Goal: Task Accomplishment & Management: Manage account settings

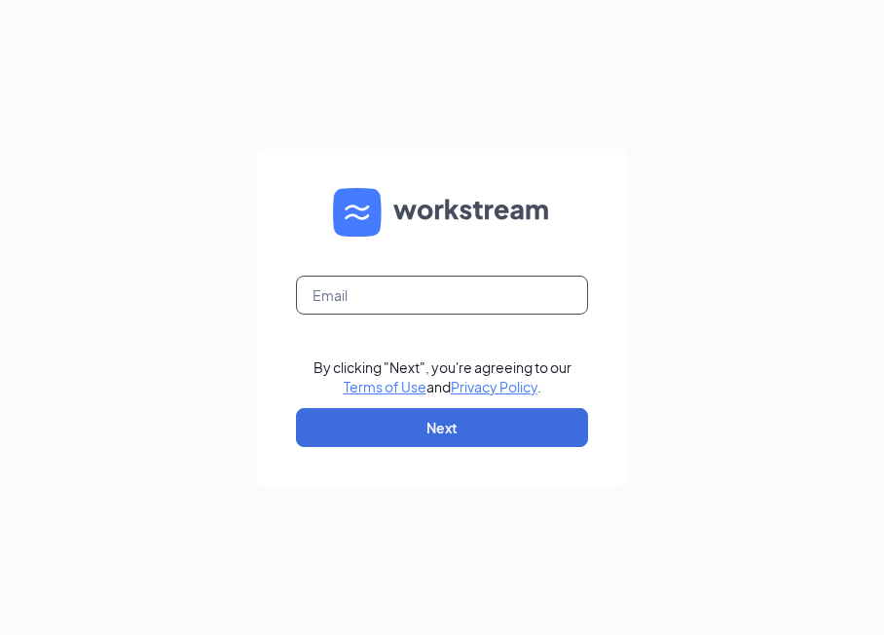
click at [402, 285] on input "text" at bounding box center [442, 294] width 292 height 39
type input "[EMAIL_ADDRESS][DOMAIN_NAME]"
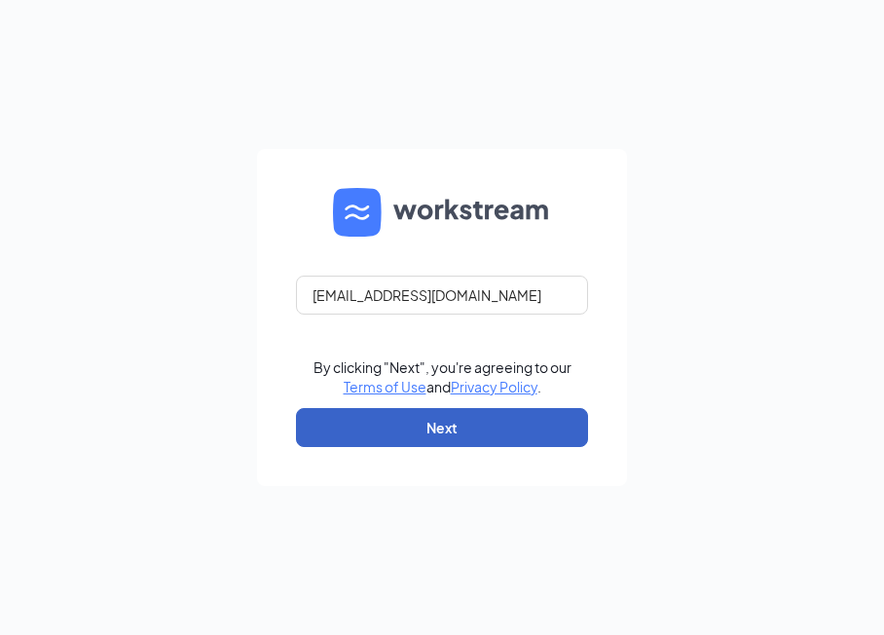
click at [430, 420] on button "Next" at bounding box center [442, 427] width 292 height 39
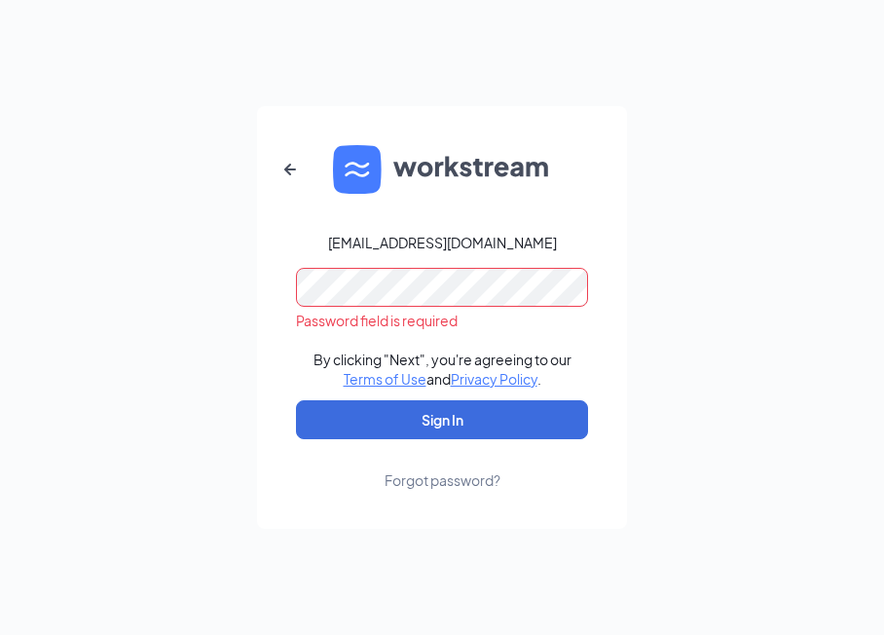
click at [455, 483] on div "Forgot password?" at bounding box center [442, 479] width 116 height 19
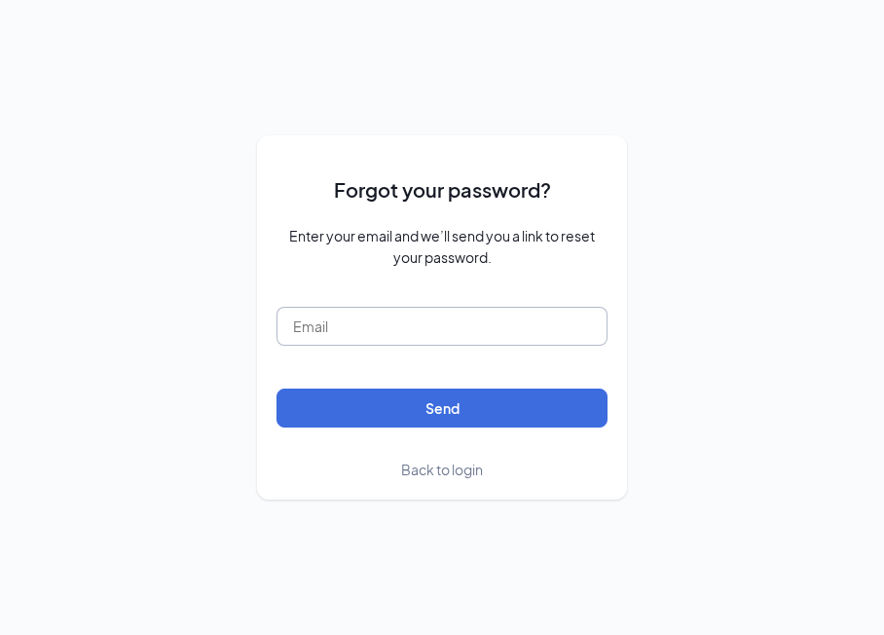
click at [377, 334] on input "text" at bounding box center [441, 326] width 331 height 39
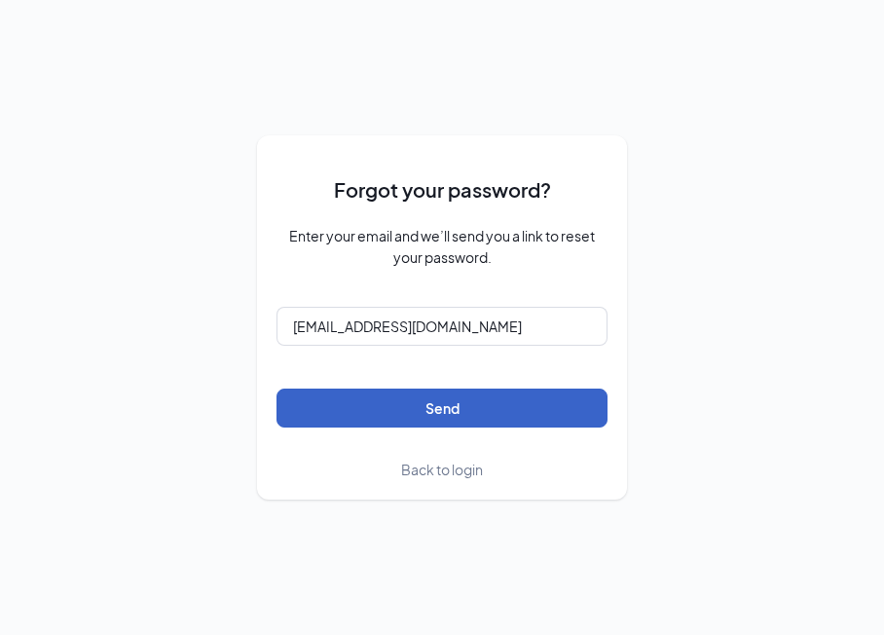
click at [430, 400] on button "Send" at bounding box center [441, 407] width 331 height 39
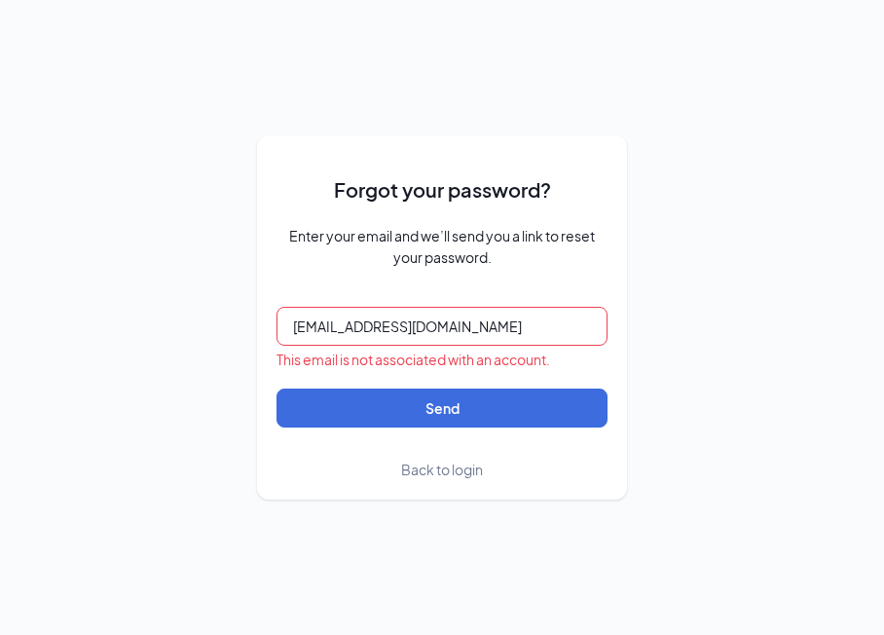
click at [375, 327] on input "[EMAIL_ADDRESS][DOMAIN_NAME]" at bounding box center [441, 326] width 331 height 39
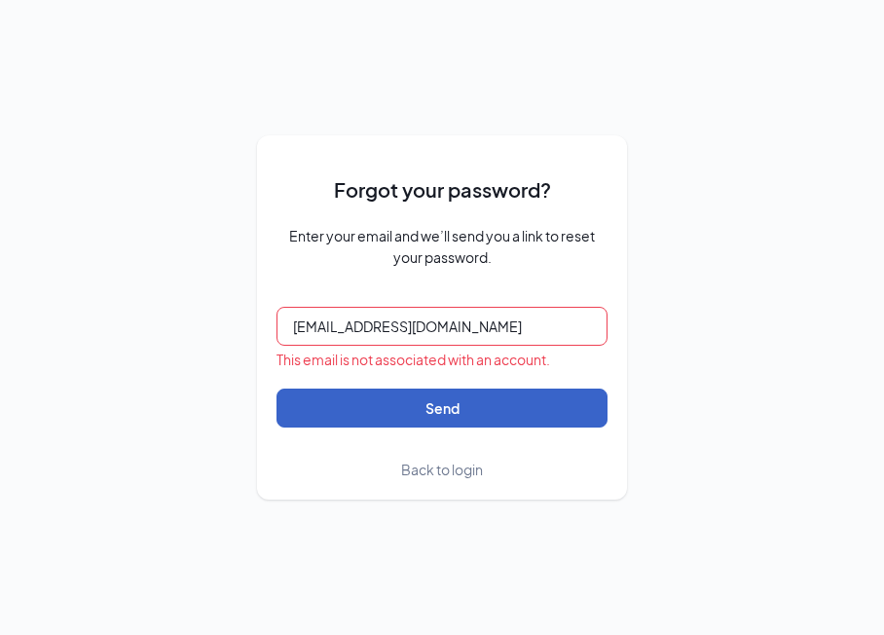
click at [454, 420] on button "Send" at bounding box center [441, 407] width 331 height 39
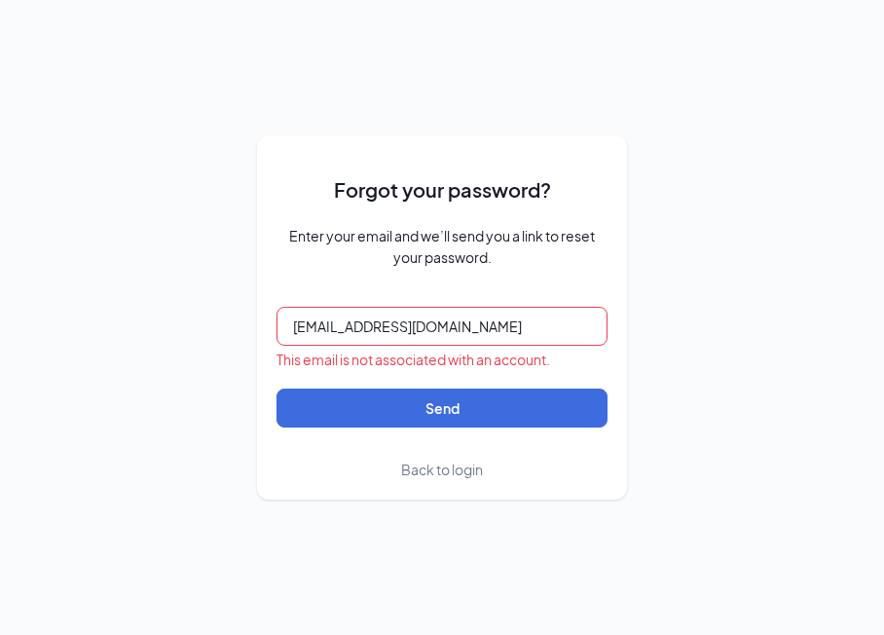
click at [408, 321] on input "[EMAIL_ADDRESS][DOMAIN_NAME]" at bounding box center [441, 326] width 331 height 39
click at [402, 322] on input "[EMAIL_ADDRESS][DOMAIN_NAME]" at bounding box center [441, 326] width 331 height 39
type input "[EMAIL_ADDRESS][DOMAIN_NAME]"
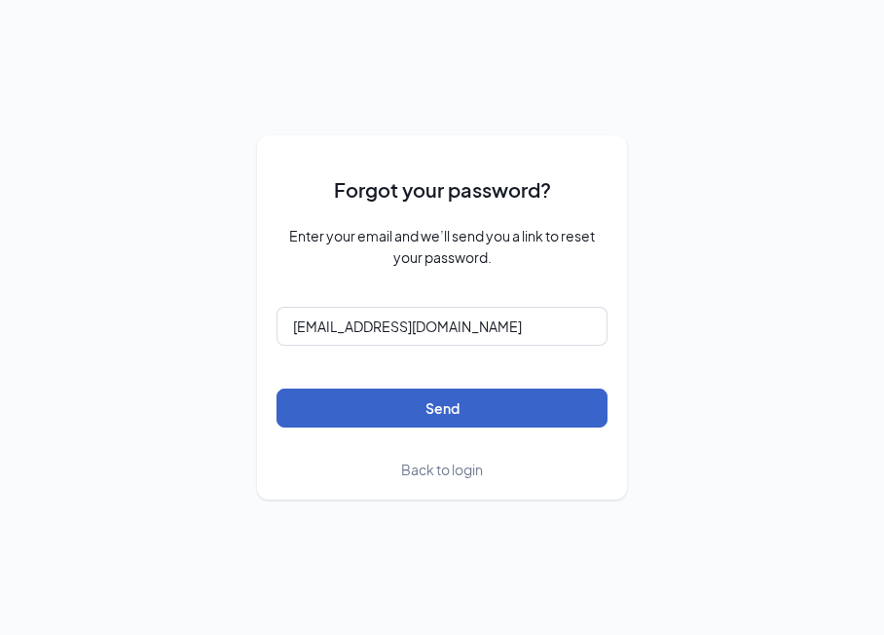
click at [382, 393] on button "Send" at bounding box center [441, 407] width 331 height 39
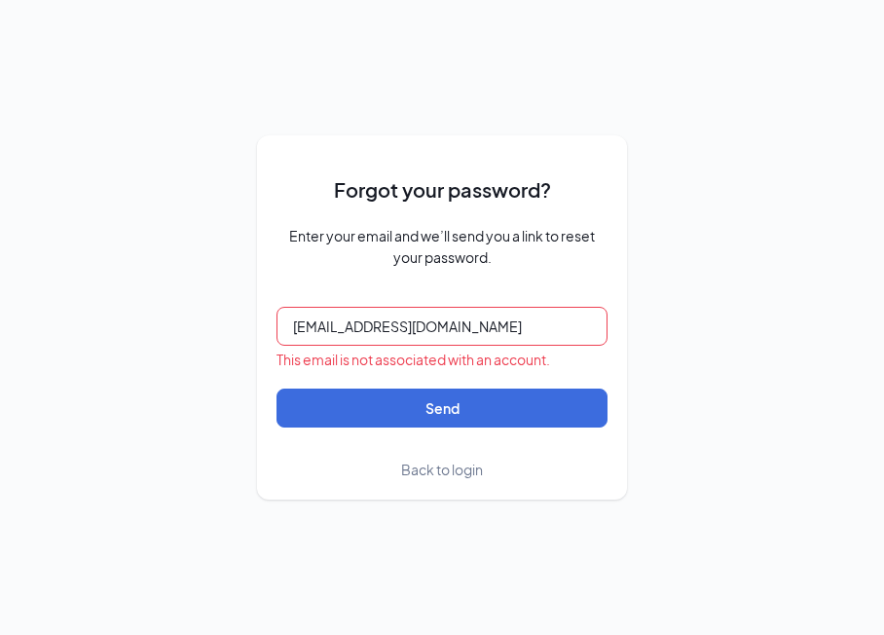
click at [446, 476] on span "Back to login" at bounding box center [442, 469] width 82 height 18
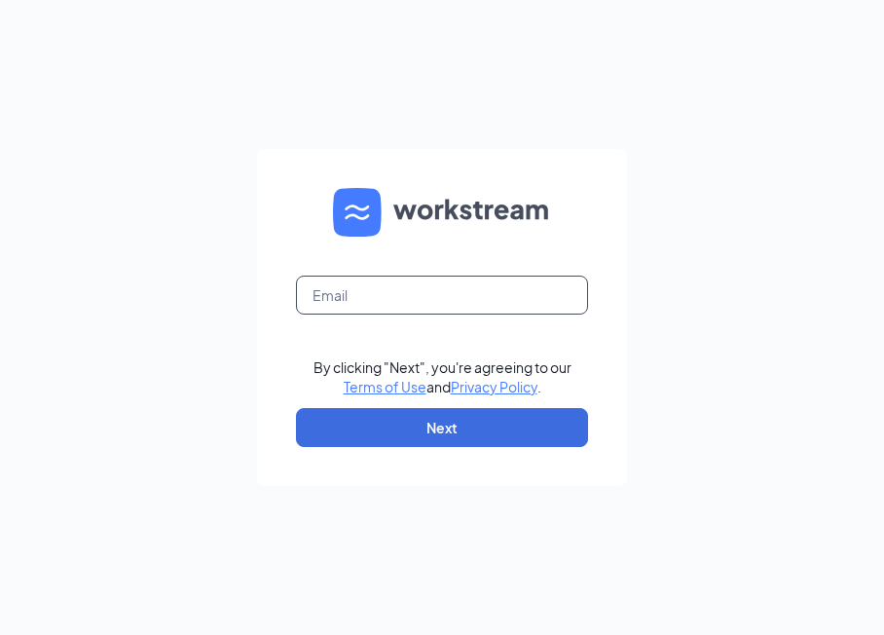
click at [360, 297] on input "text" at bounding box center [442, 294] width 292 height 39
